Goal: Information Seeking & Learning: Learn about a topic

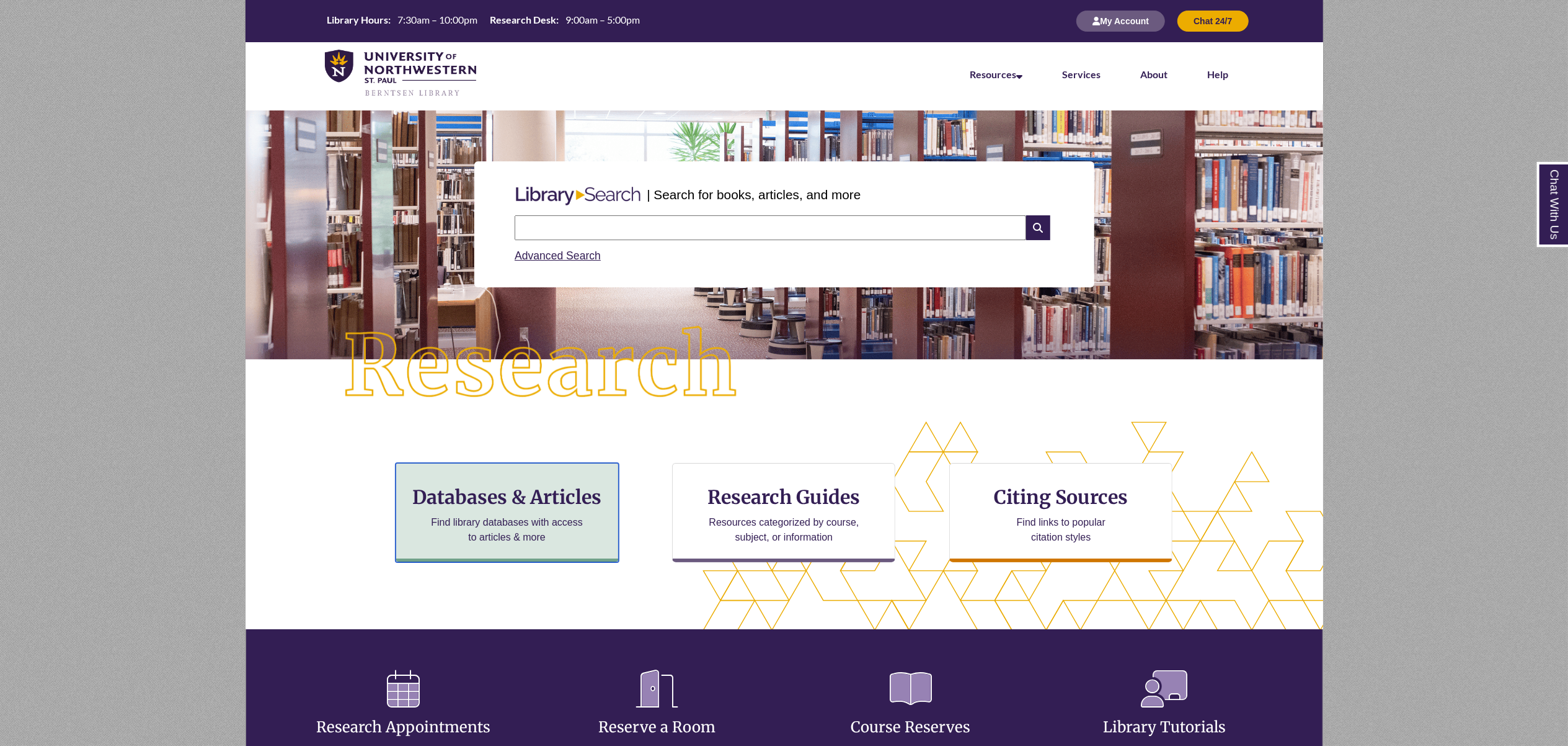
click at [556, 496] on h3 "Databases & Articles" at bounding box center [508, 497] width 202 height 24
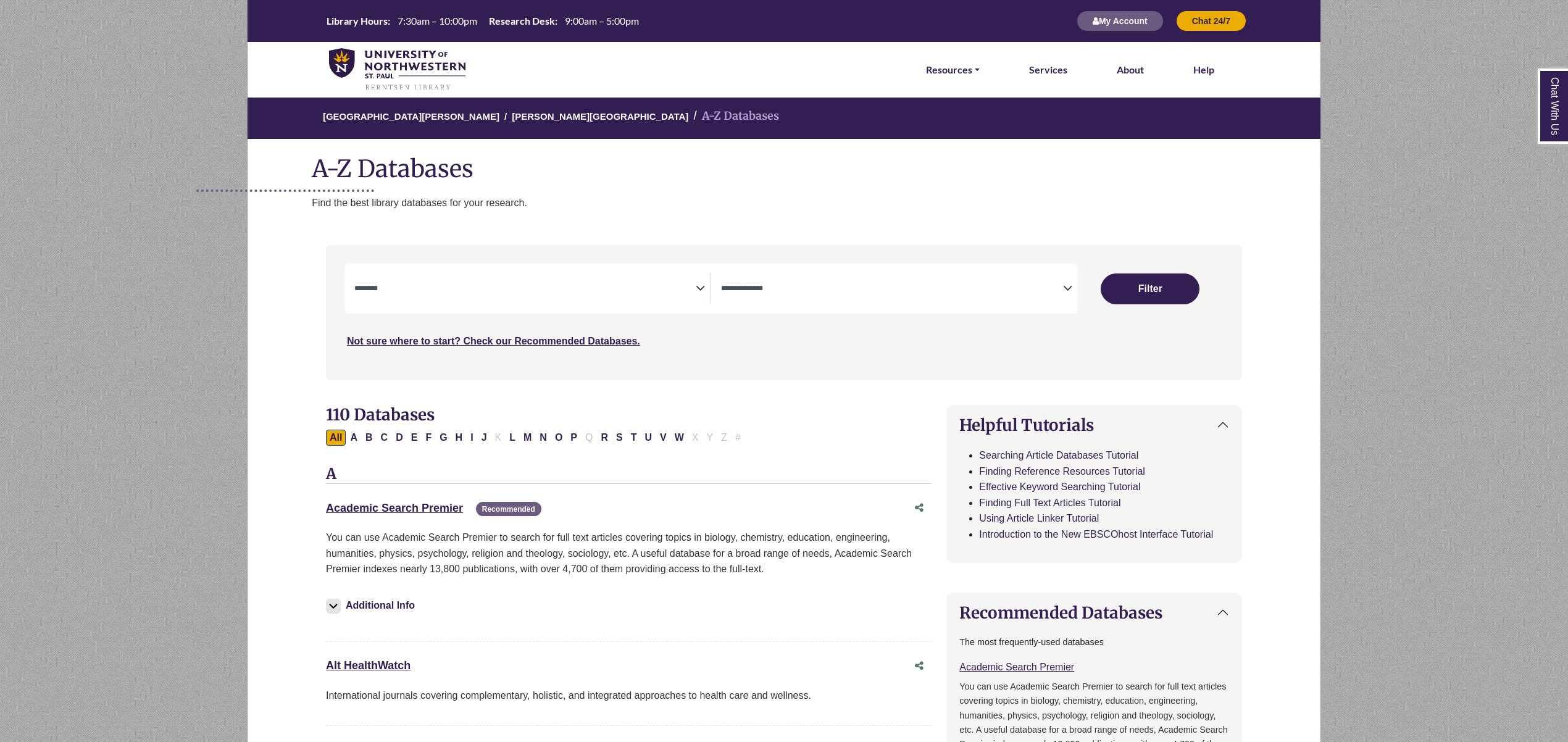
select select "Database Subject Filter"
select select "Database Types Filter"
click at [421, 503] on link "Academic Search Premier This link opens in a new window" at bounding box center [394, 508] width 137 height 13
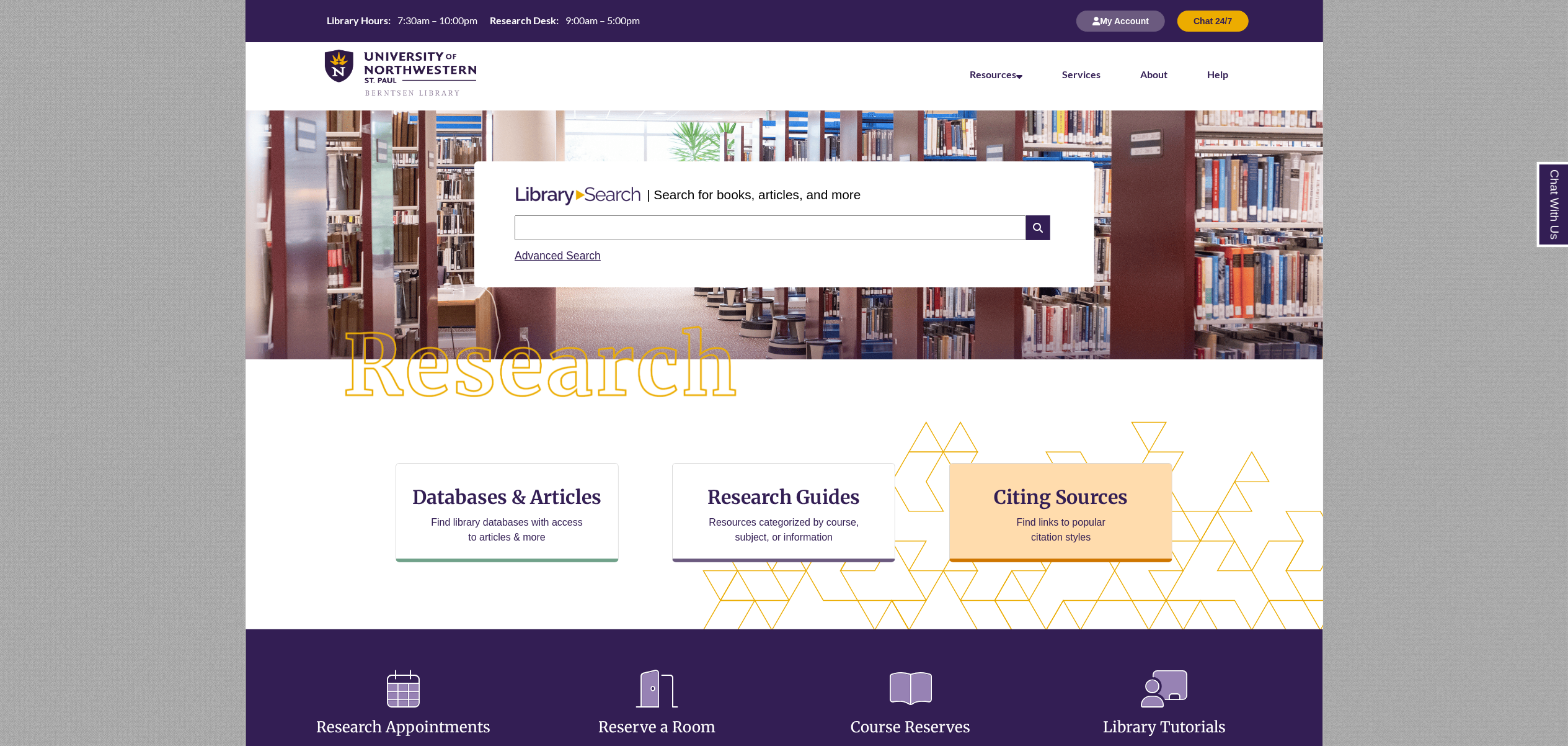
scroll to position [361, 971]
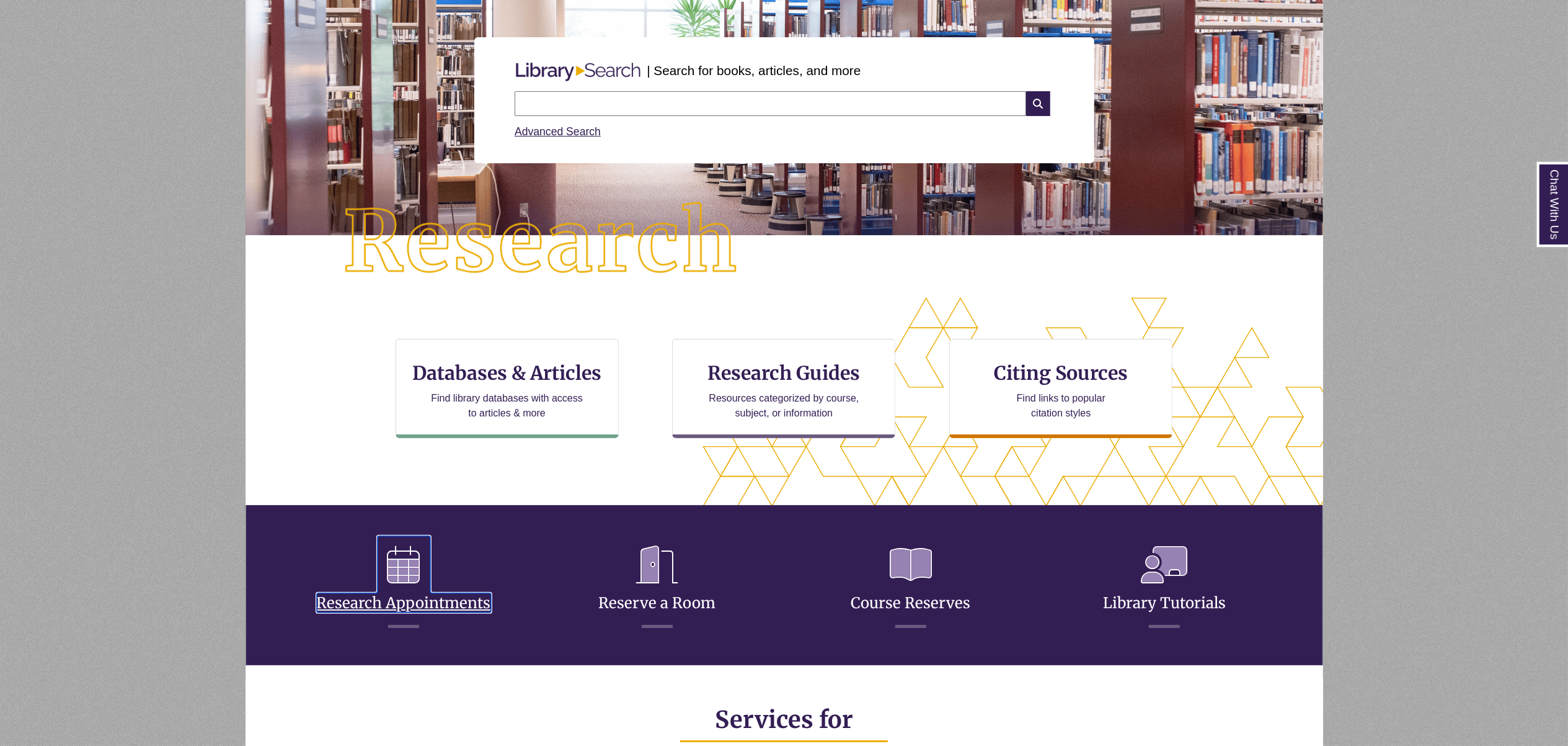
click at [406, 567] on icon at bounding box center [404, 565] width 53 height 57
